Goal: Navigation & Orientation: Find specific page/section

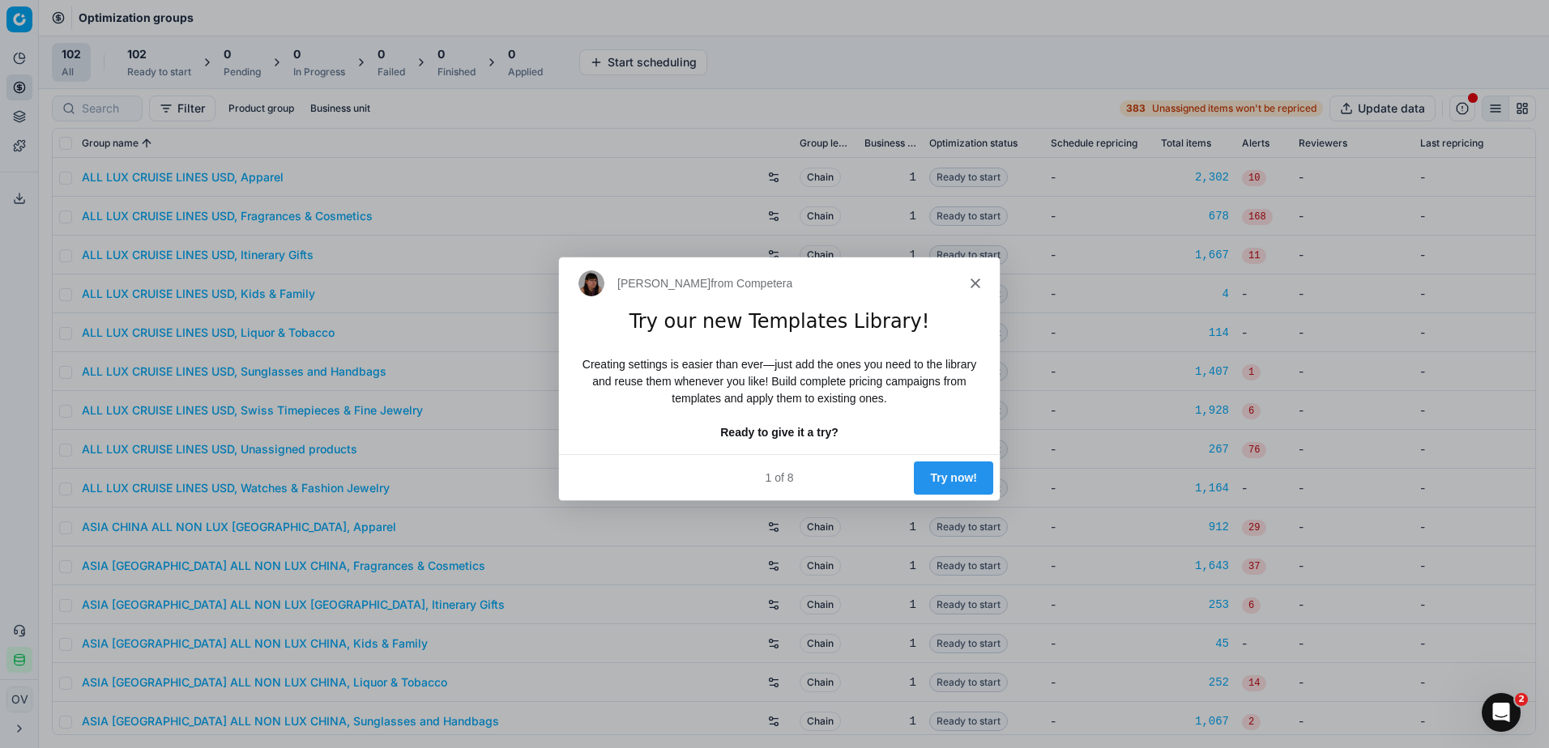
click at [971, 288] on div "[PERSON_NAME] from Competera" at bounding box center [778, 282] width 441 height 52
click at [974, 277] on icon "Close" at bounding box center [975, 282] width 10 height 10
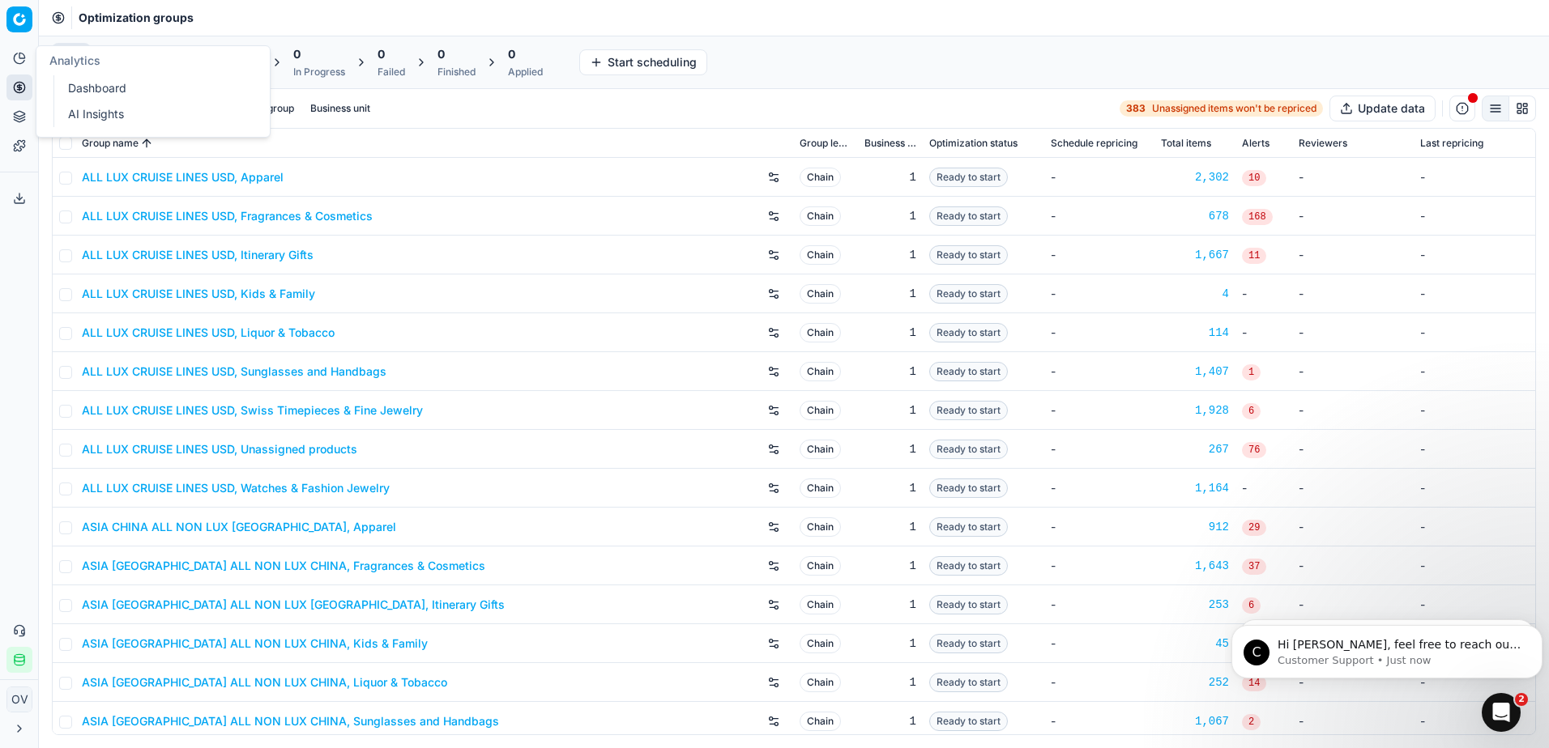
click at [134, 92] on link "Dashboard" at bounding box center [156, 88] width 189 height 23
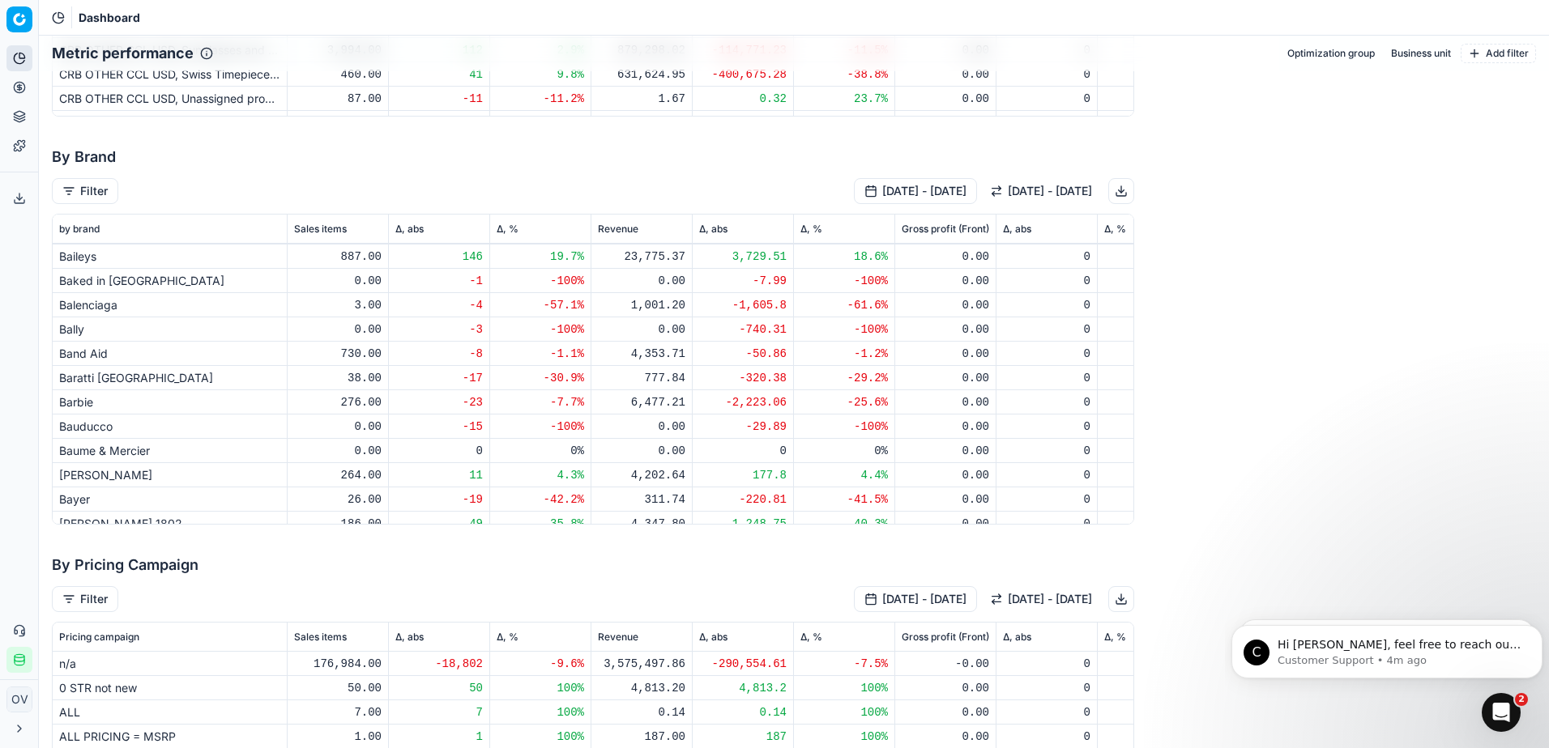
scroll to position [1458, 0]
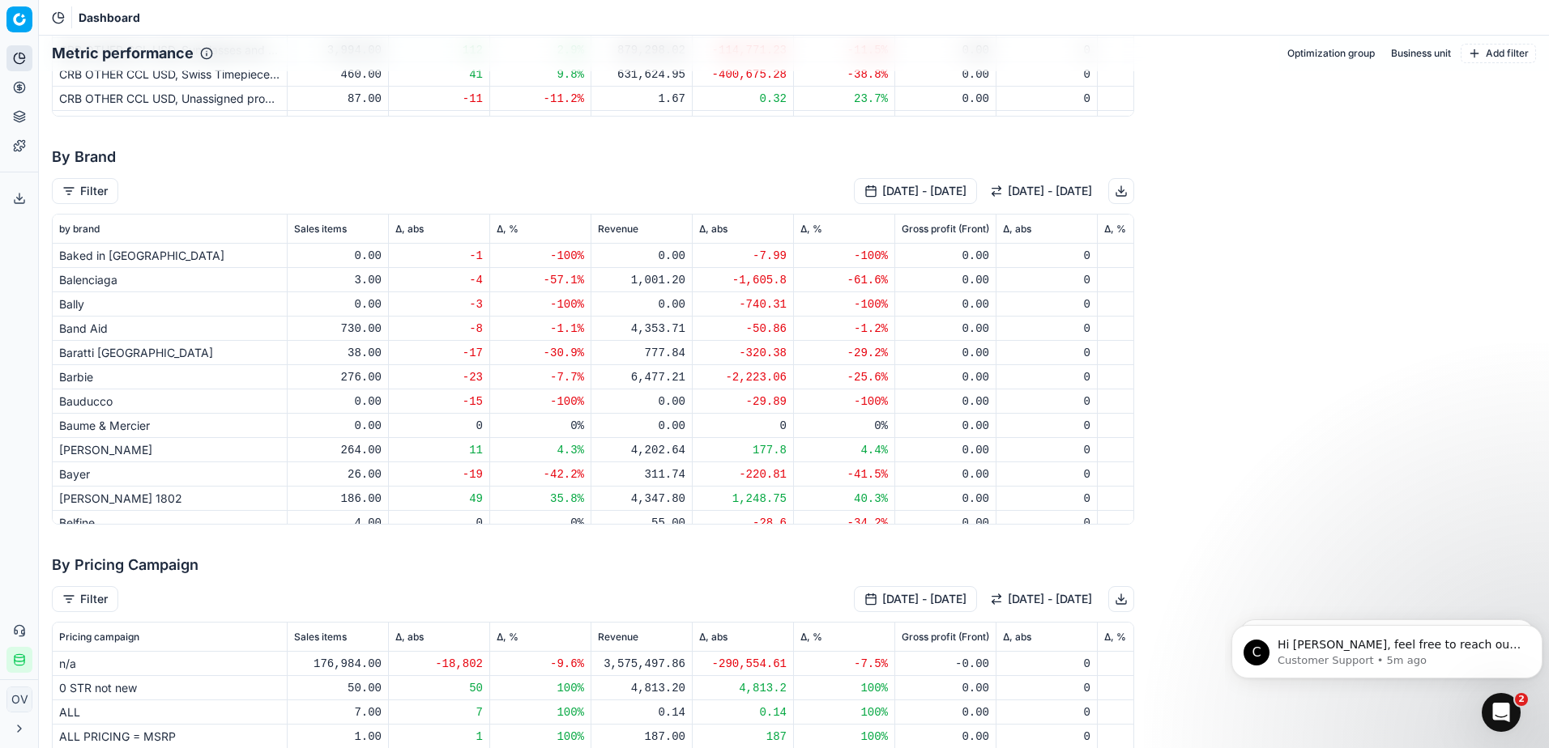
click at [546, 229] on div "Δ, %" at bounding box center [540, 229] width 87 height 13
click at [505, 231] on span "Δ, %" at bounding box center [508, 229] width 22 height 13
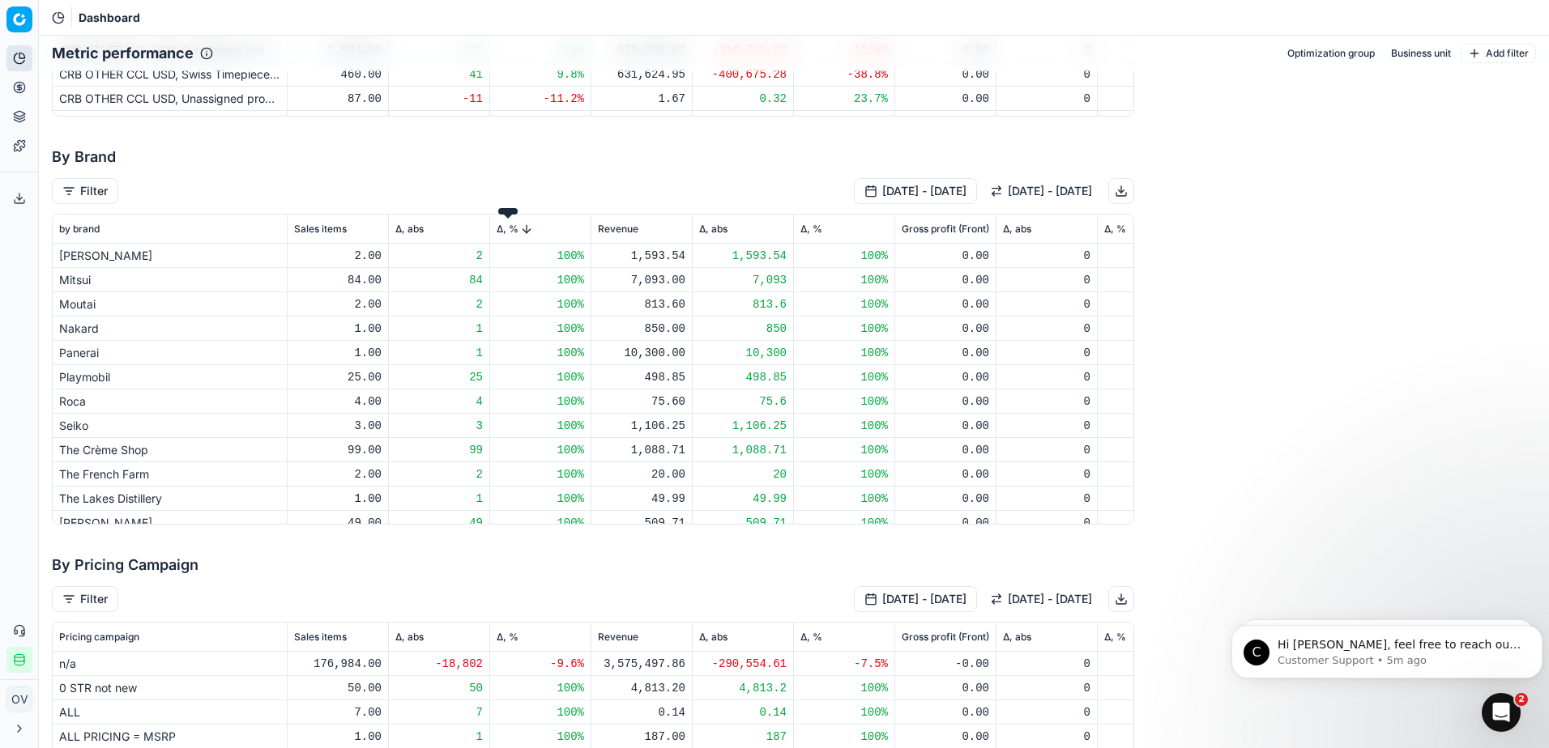
click at [505, 231] on span "Δ, %" at bounding box center [508, 229] width 22 height 13
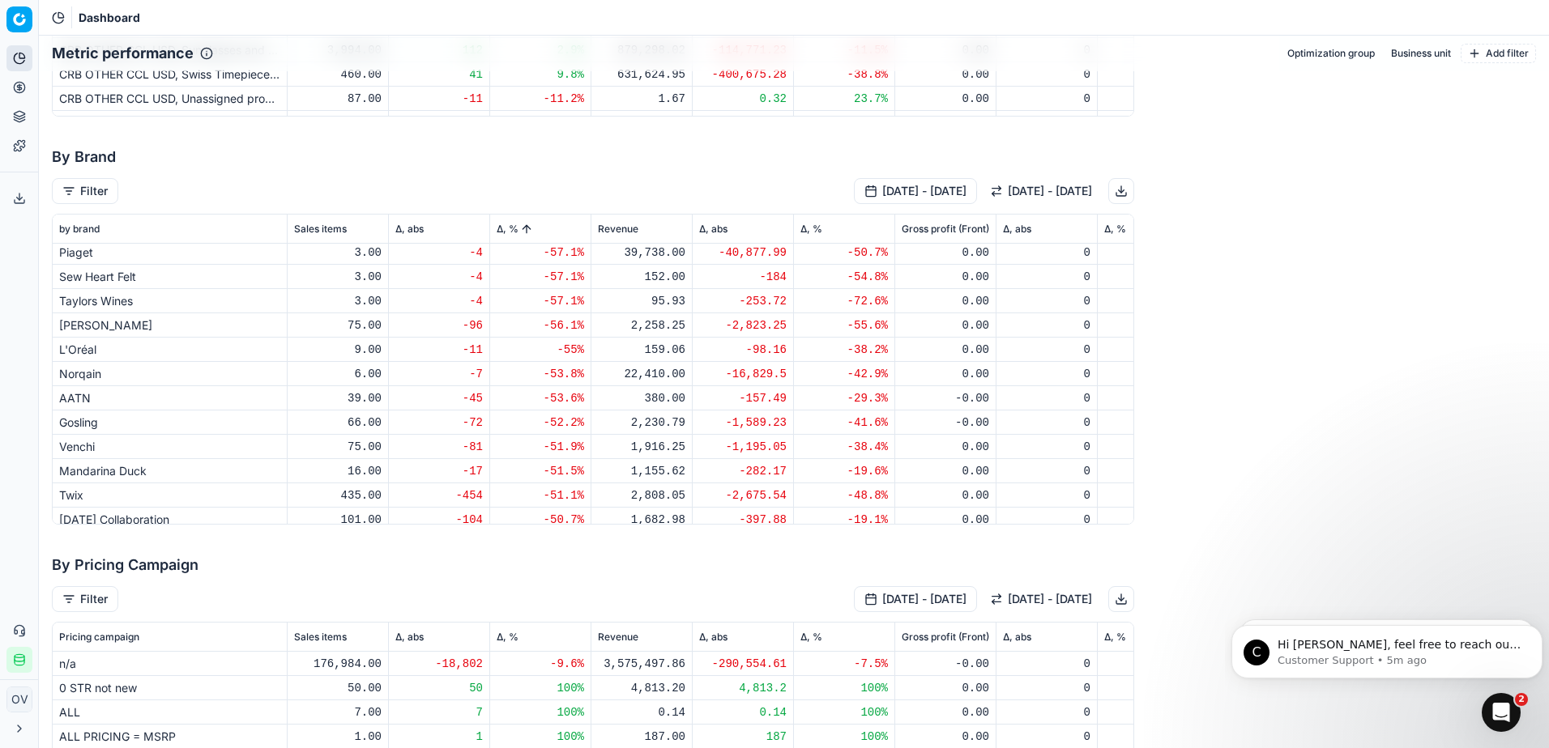
scroll to position [1134, 0]
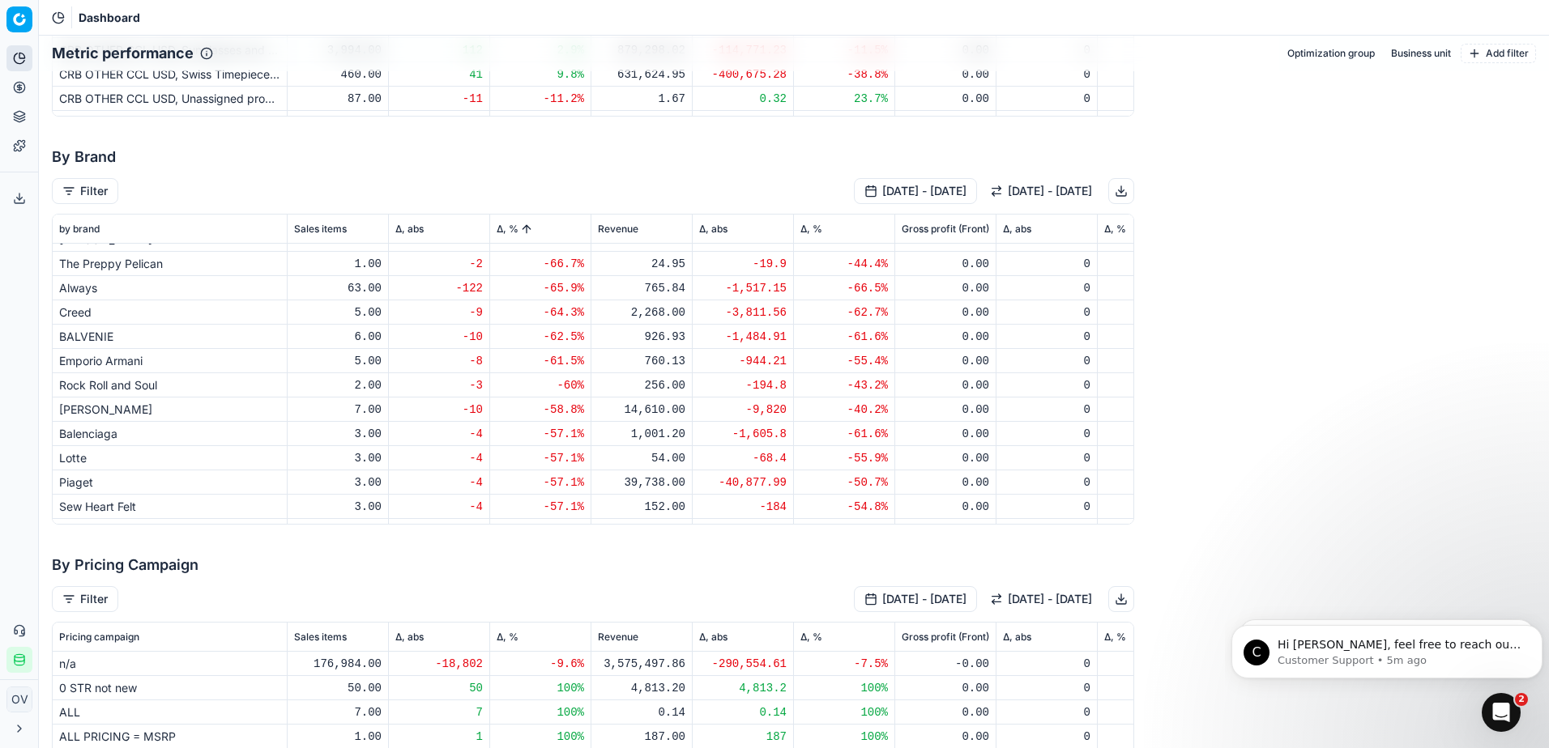
click at [510, 230] on span "Δ, %" at bounding box center [508, 229] width 22 height 13
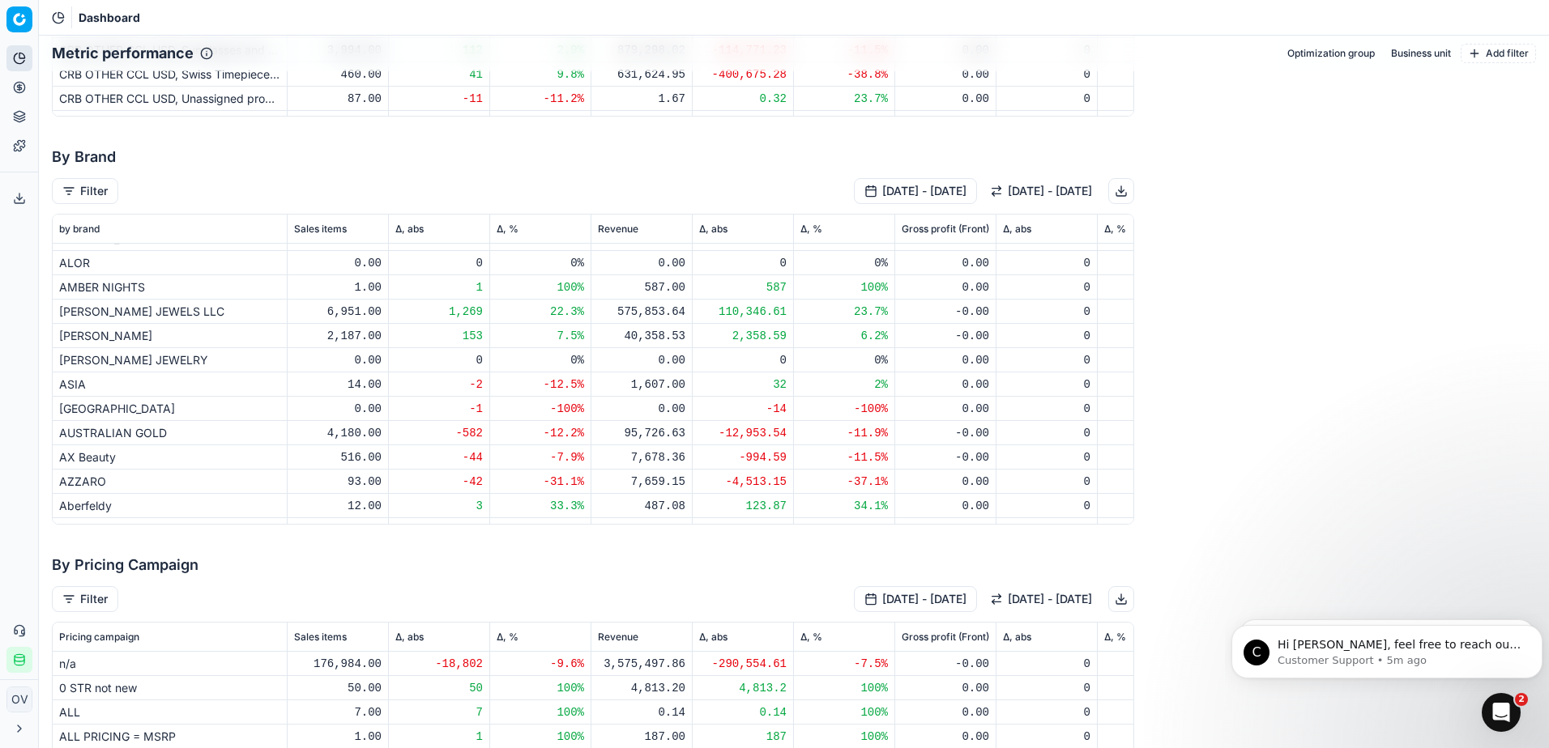
scroll to position [162, 0]
click at [495, 222] on th "Δ, %" at bounding box center [540, 229] width 101 height 29
click at [504, 228] on span "Δ, %" at bounding box center [508, 229] width 22 height 13
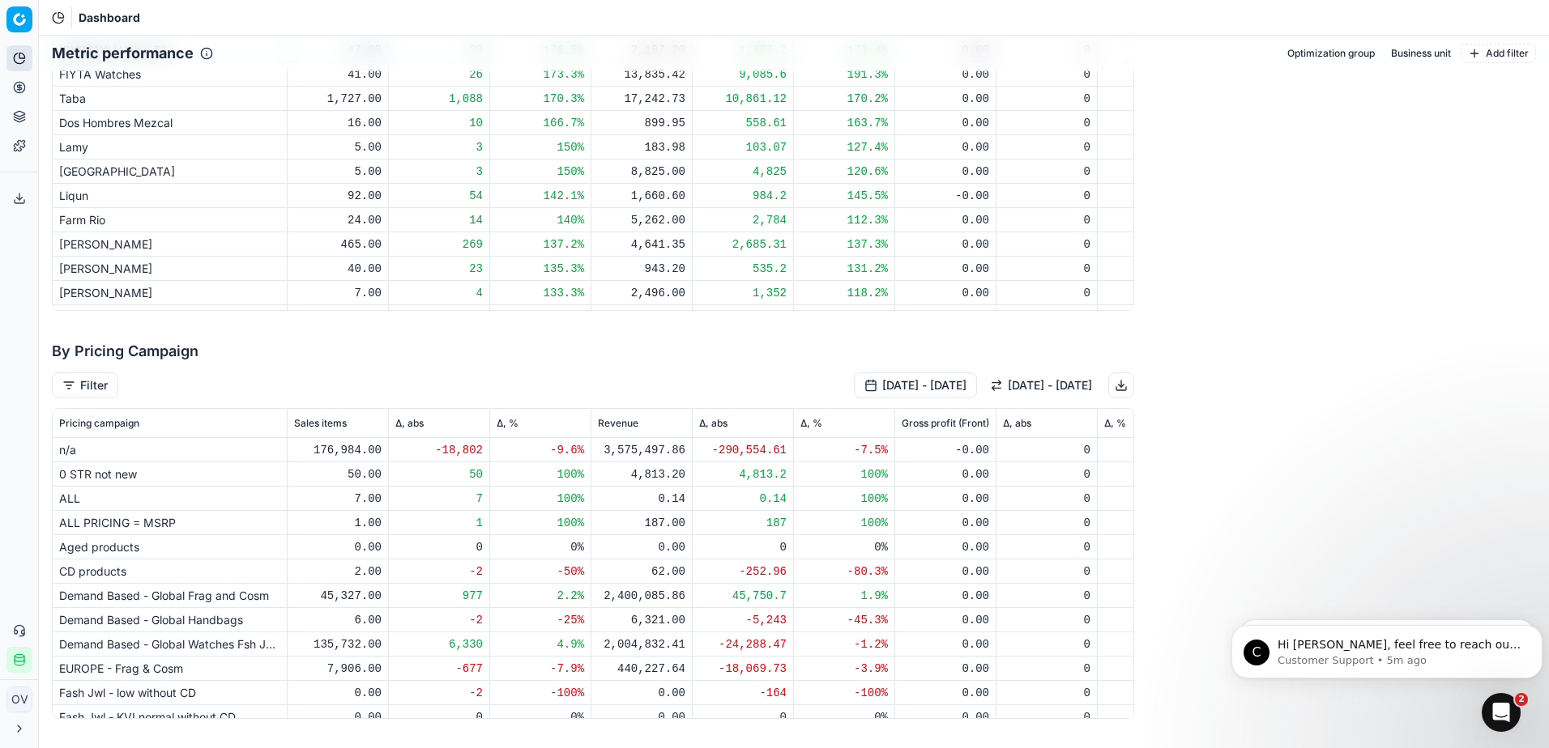
scroll to position [3399, 0]
